Goal: Task Accomplishment & Management: Manage account settings

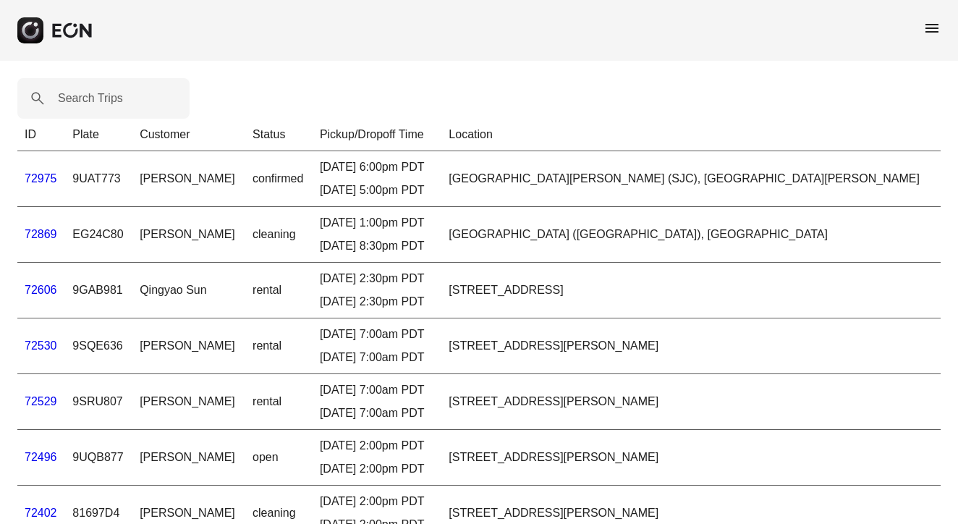
click at [84, 235] on td "EG24C80" at bounding box center [98, 235] width 67 height 56
drag, startPoint x: 86, startPoint y: 232, endPoint x: 139, endPoint y: 227, distance: 53.2
click at [132, 227] on td "EG24C80" at bounding box center [98, 235] width 67 height 56
copy td "EG24C80"
click at [32, 235] on link "72869" at bounding box center [41, 234] width 33 height 12
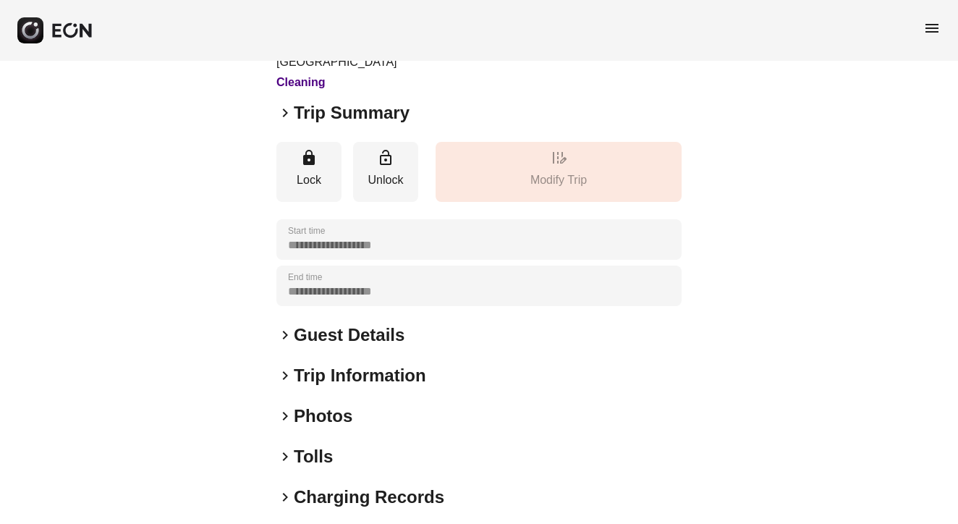
scroll to position [43, 0]
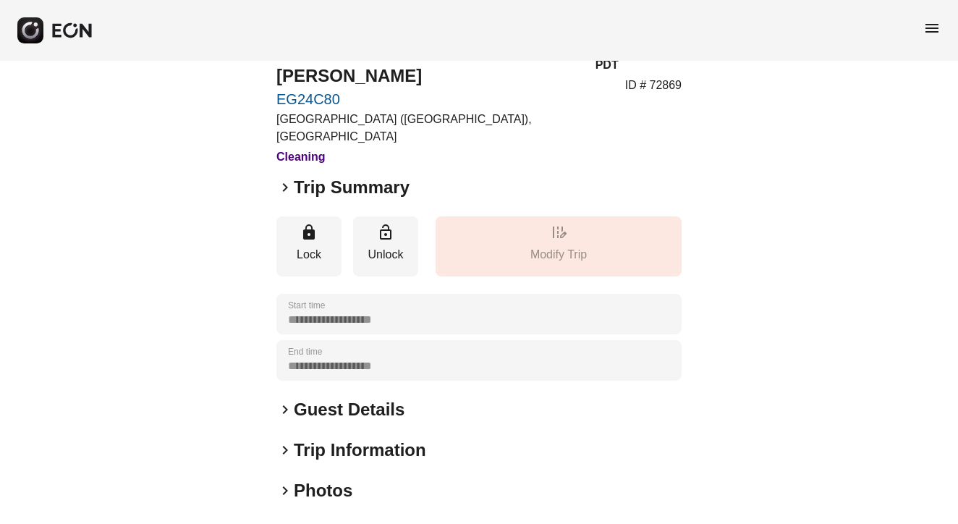
click at [286, 185] on span "keyboard_arrow_right" at bounding box center [284, 187] width 17 height 17
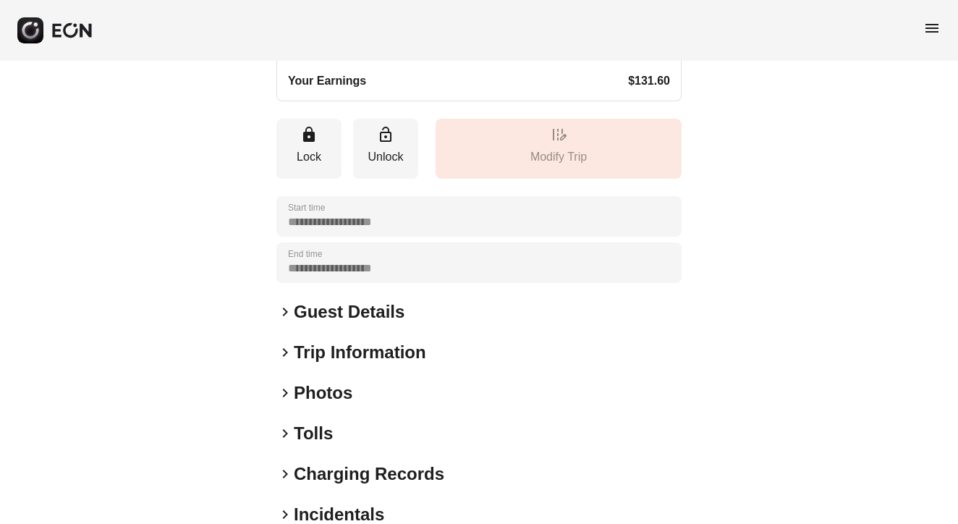
scroll to position [476, 0]
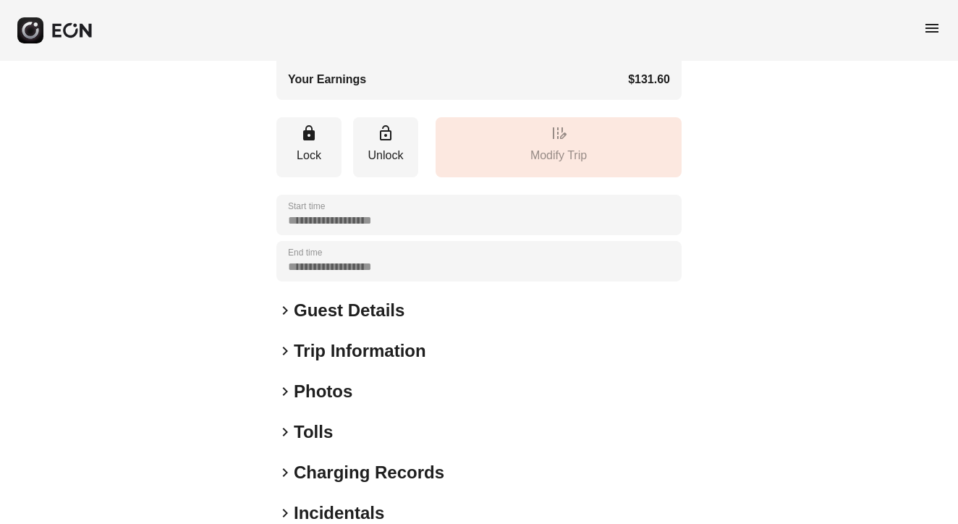
click at [285, 342] on span "keyboard_arrow_right" at bounding box center [284, 350] width 17 height 17
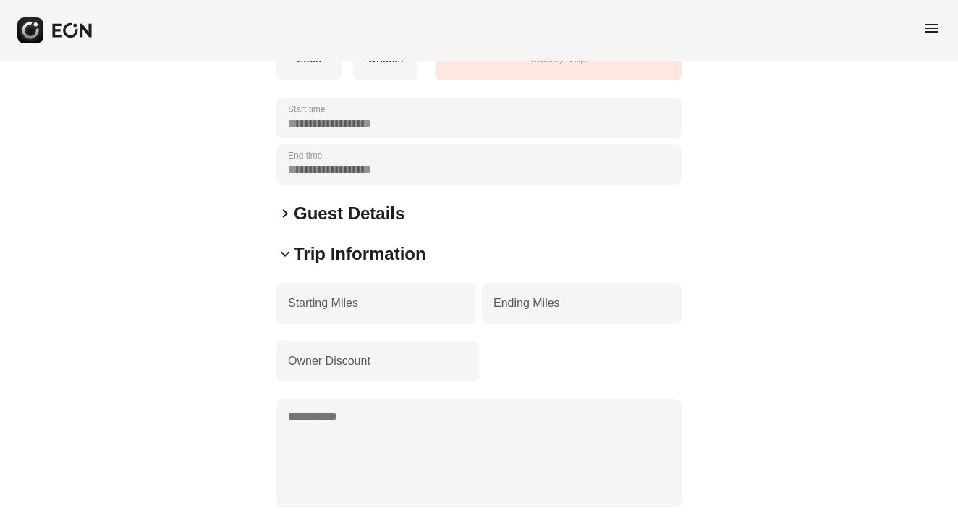
scroll to position [572, 0]
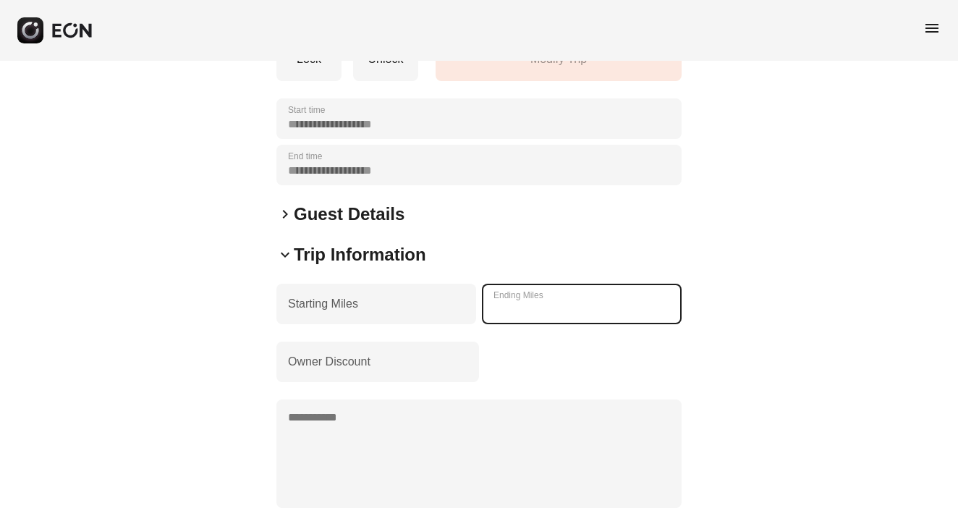
click at [562, 284] on Miles "***" at bounding box center [582, 304] width 200 height 41
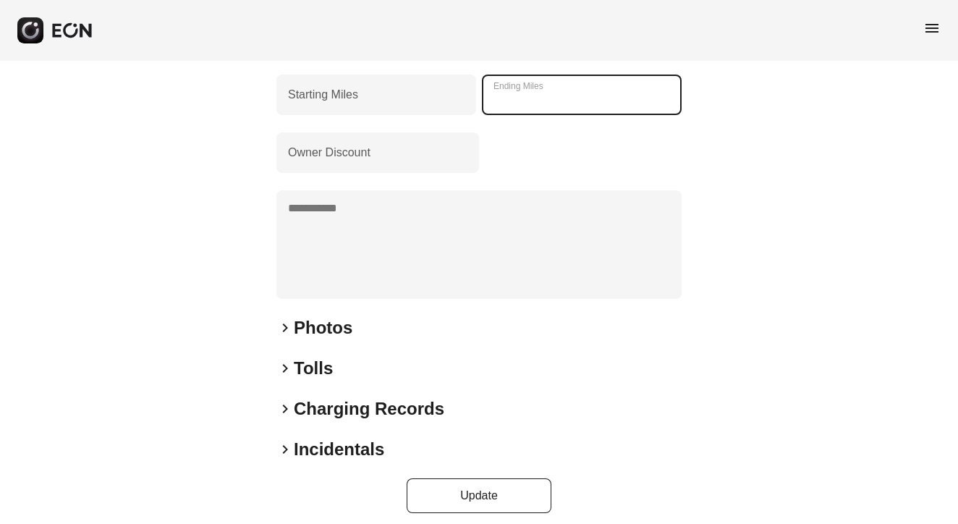
type Miles "***"
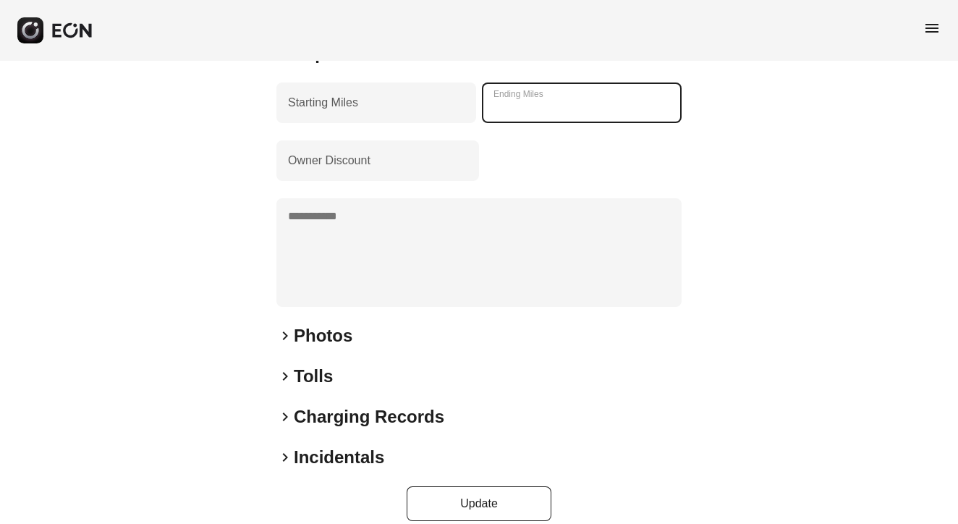
scroll to position [773, 0]
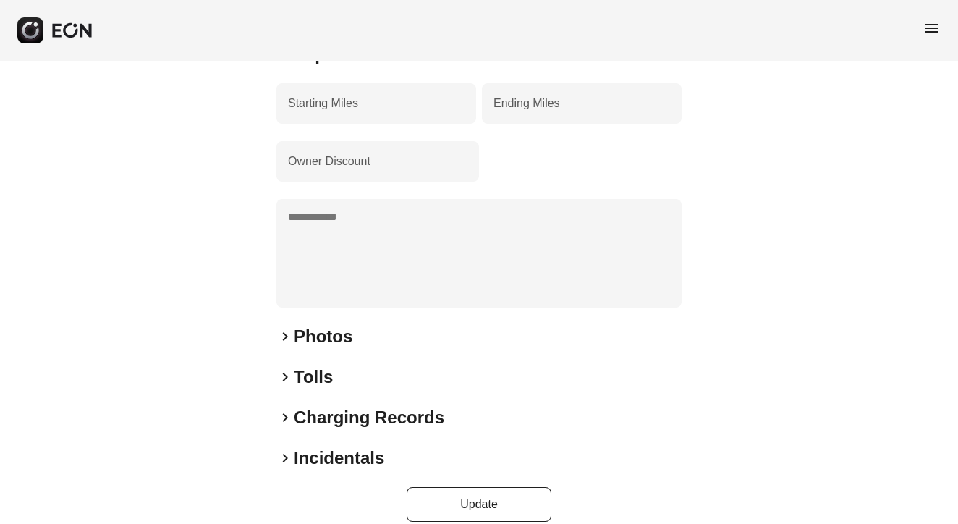
click at [299, 325] on h2 "Photos" at bounding box center [323, 336] width 59 height 23
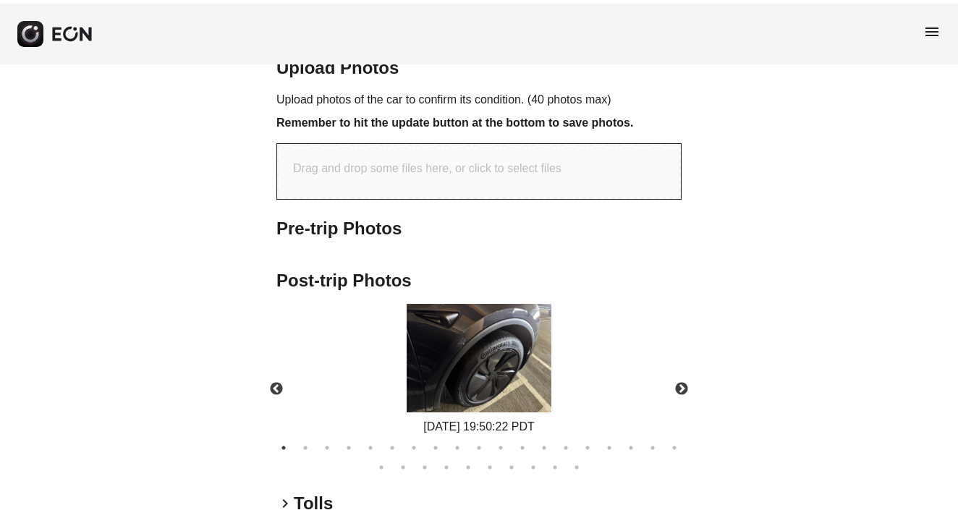
scroll to position [1138, 0]
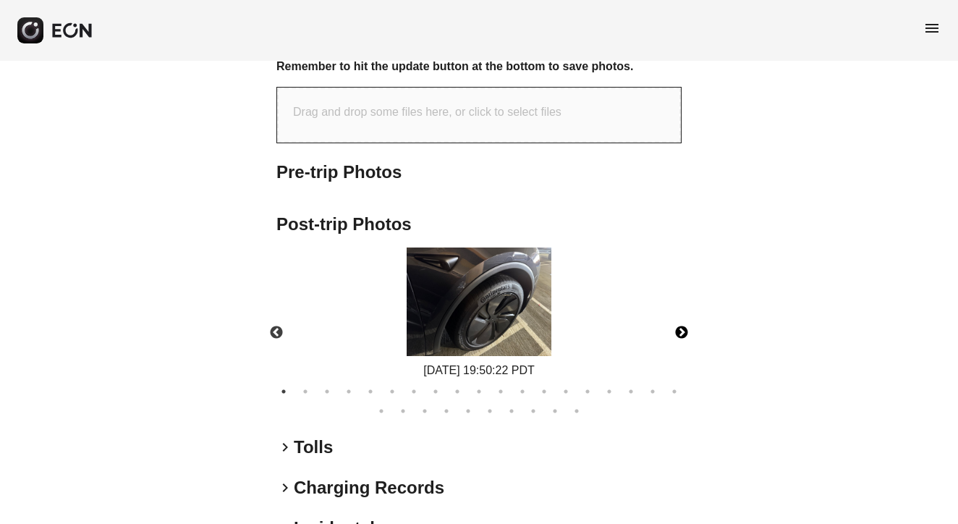
click at [680, 309] on button "Next" at bounding box center [681, 333] width 51 height 51
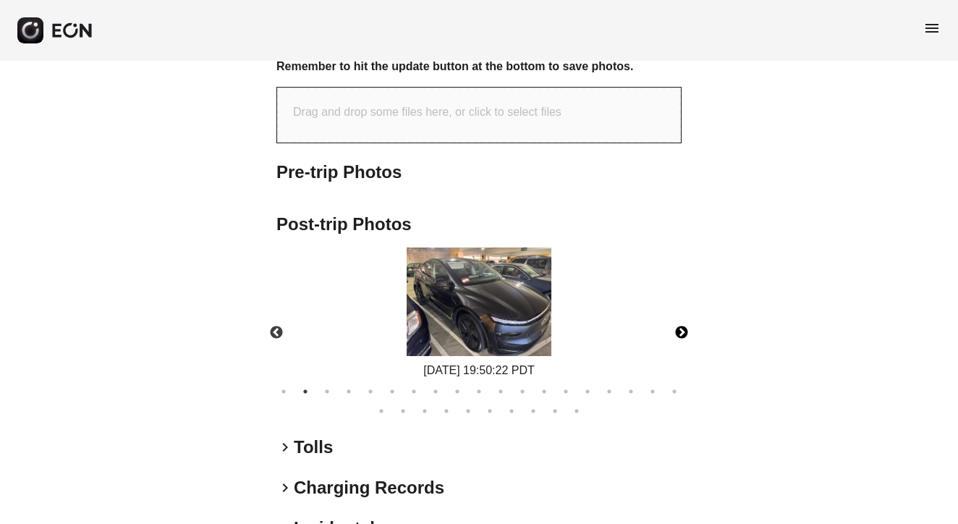
click at [680, 309] on button "Next" at bounding box center [681, 333] width 51 height 51
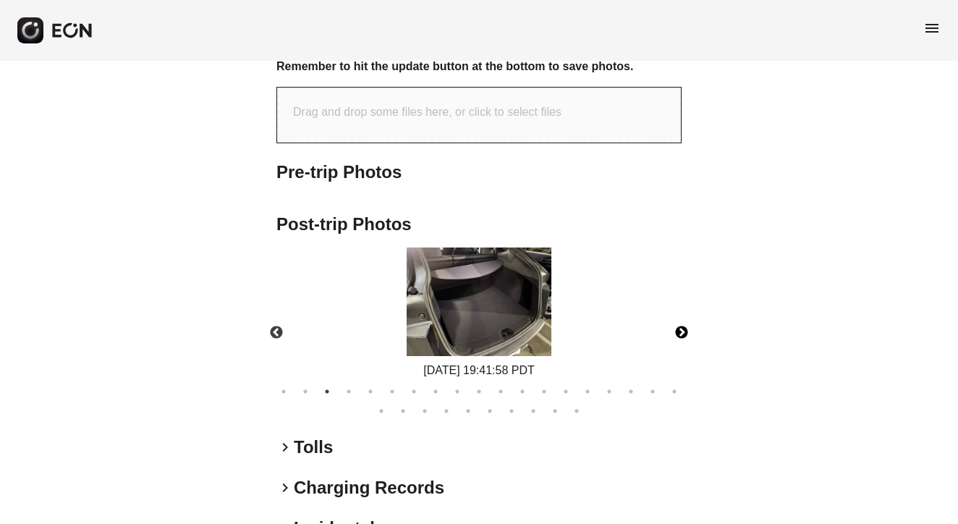
click at [680, 309] on button "Next" at bounding box center [681, 333] width 51 height 51
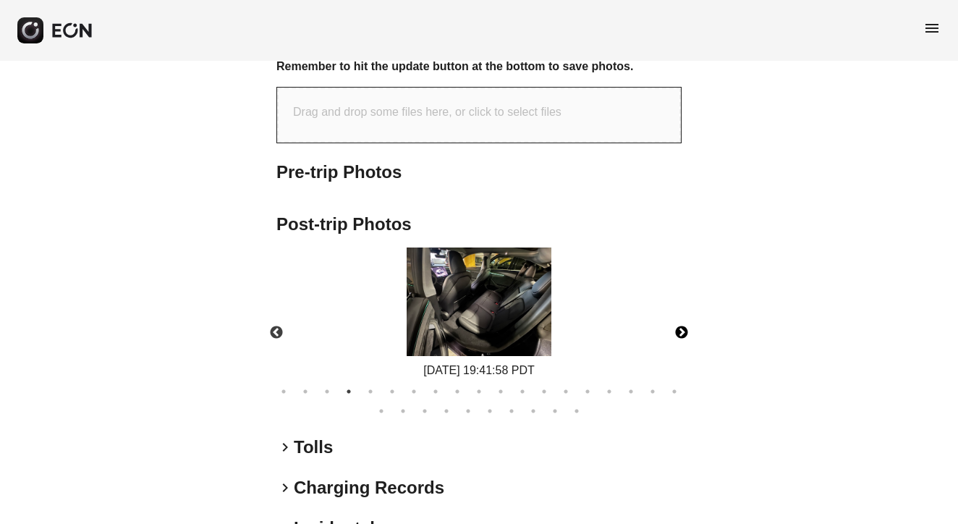
click at [680, 309] on button "Next" at bounding box center [681, 333] width 51 height 51
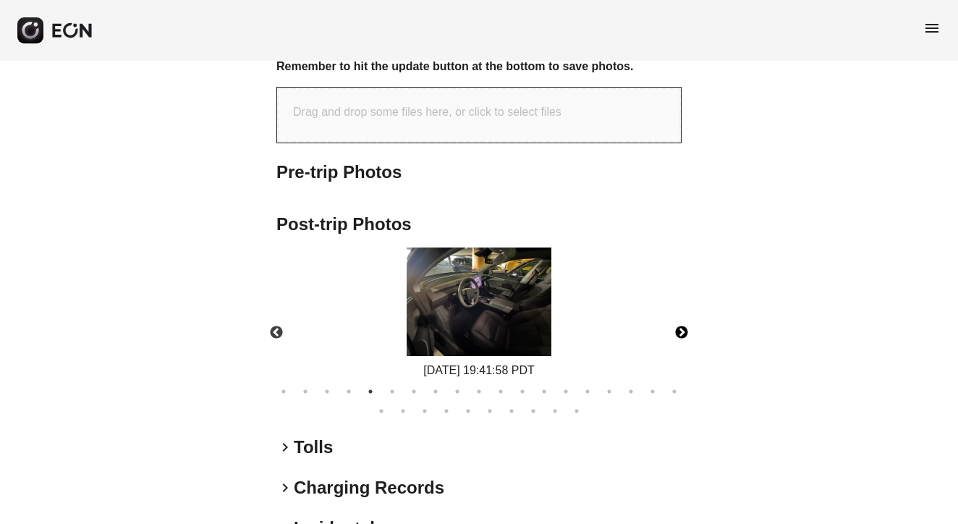
click at [680, 310] on button "Next" at bounding box center [681, 333] width 51 height 51
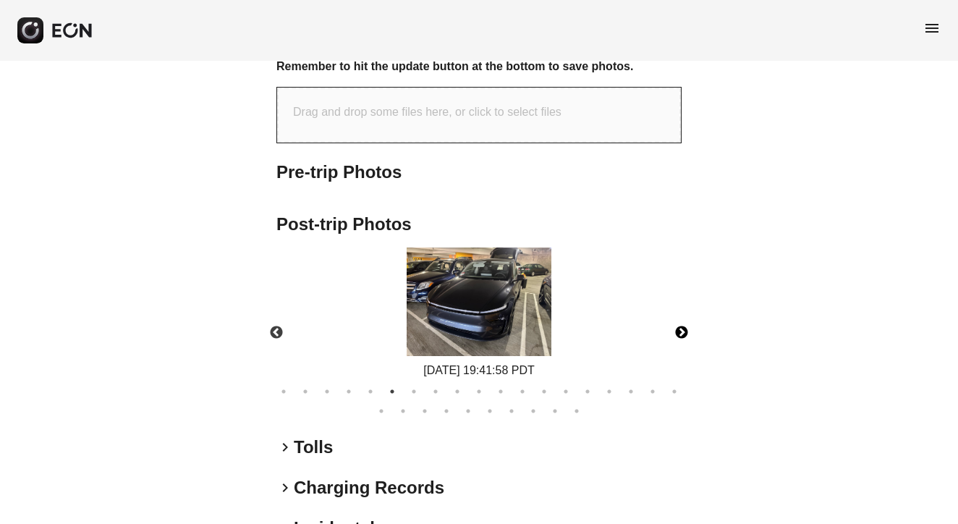
click at [680, 310] on button "Next" at bounding box center [681, 333] width 51 height 51
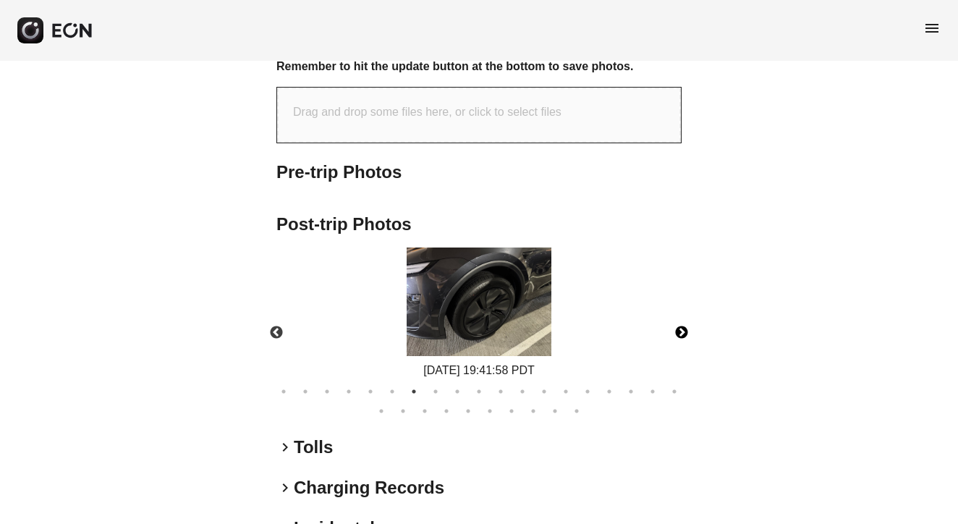
click at [680, 310] on button "Next" at bounding box center [681, 333] width 51 height 51
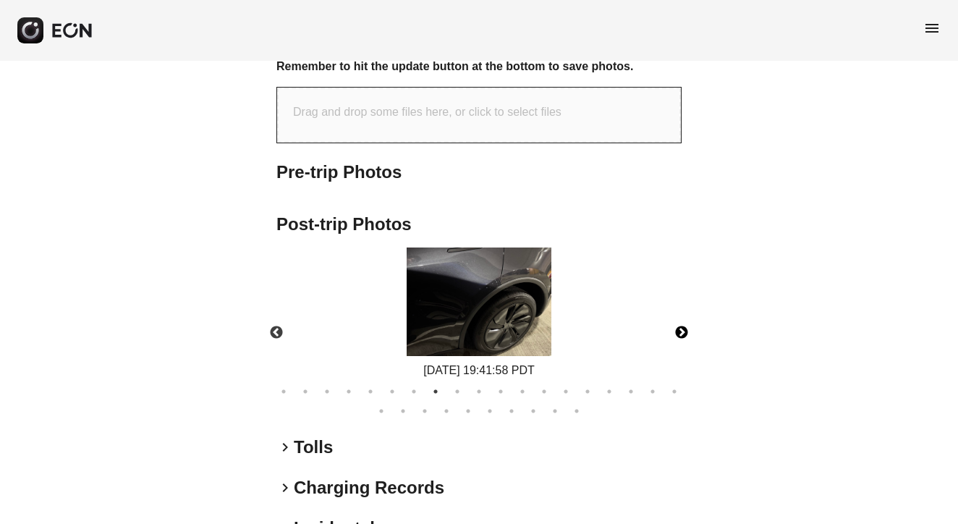
click at [680, 310] on button "Next" at bounding box center [681, 333] width 51 height 51
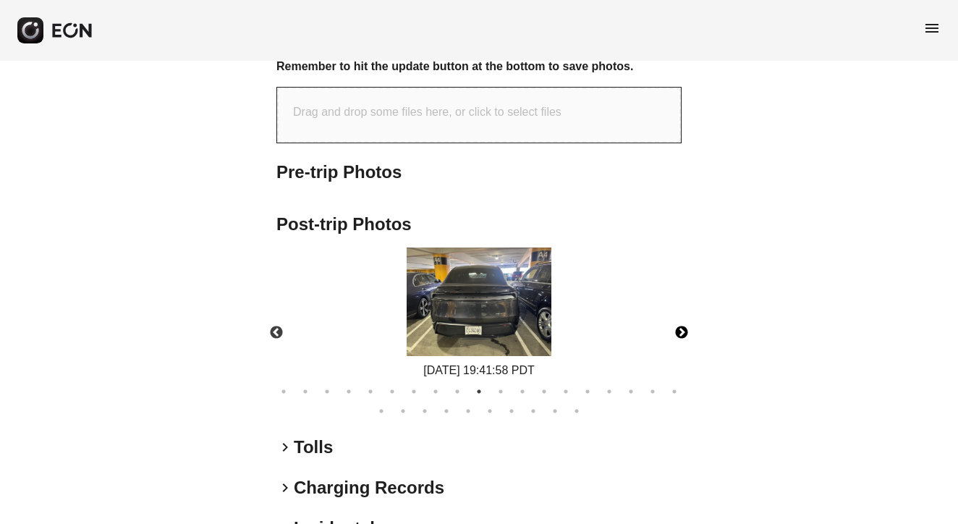
click at [680, 310] on button "Next" at bounding box center [681, 333] width 51 height 51
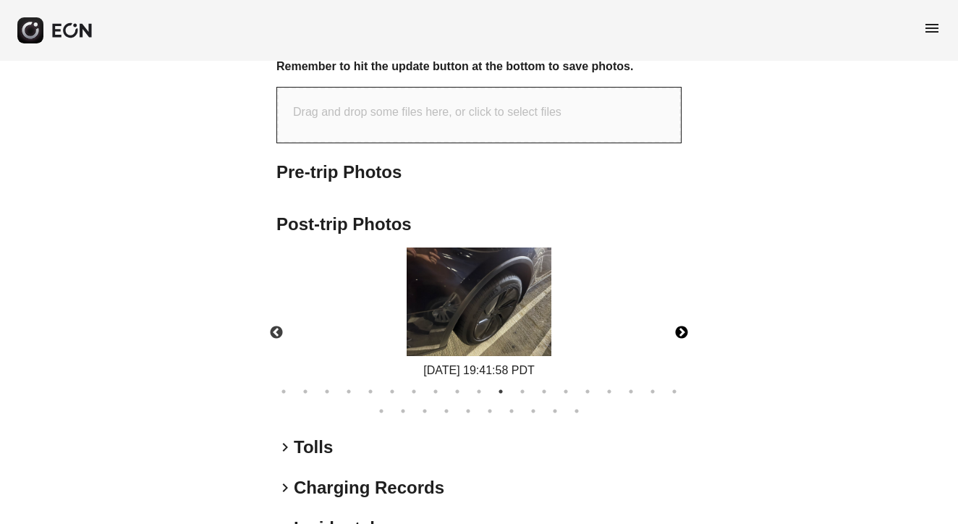
click at [680, 310] on button "Next" at bounding box center [681, 333] width 51 height 51
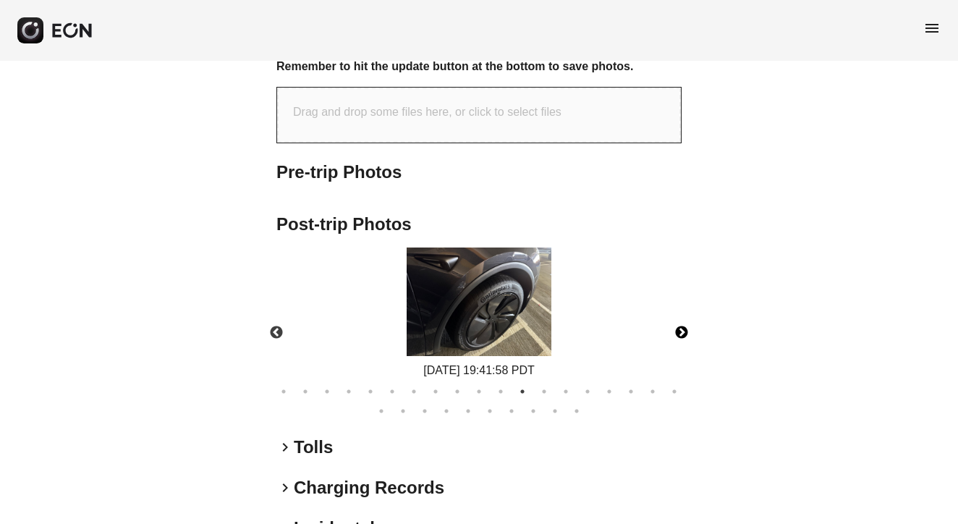
click at [680, 310] on button "Next" at bounding box center [681, 333] width 51 height 51
